Goal: Navigation & Orientation: Understand site structure

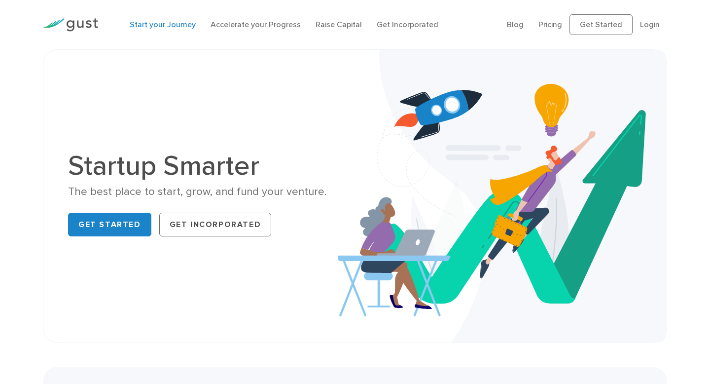
click at [153, 25] on link "Start your Journey" at bounding box center [163, 24] width 66 height 9
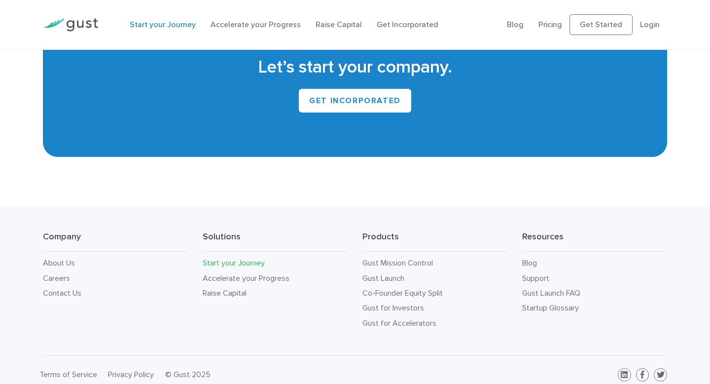
scroll to position [1855, 0]
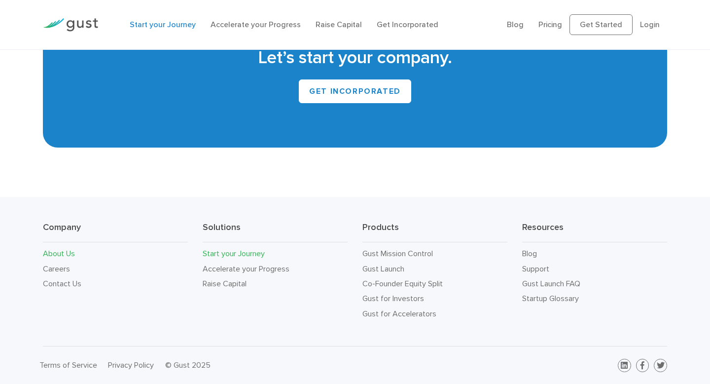
click at [62, 251] on link "About Us" at bounding box center [59, 253] width 32 height 9
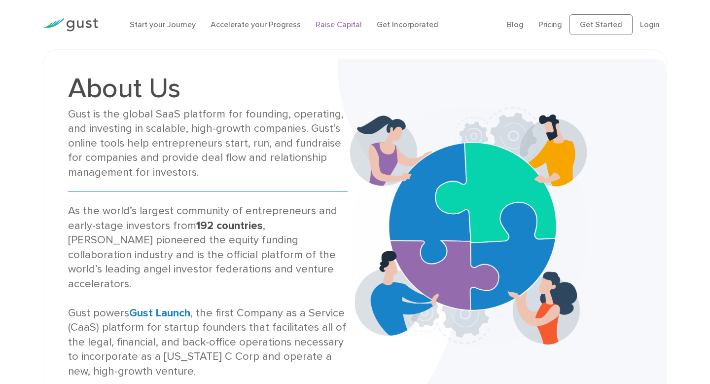
click at [326, 24] on link "Raise Capital" at bounding box center [339, 24] width 46 height 9
